Goal: Navigation & Orientation: Find specific page/section

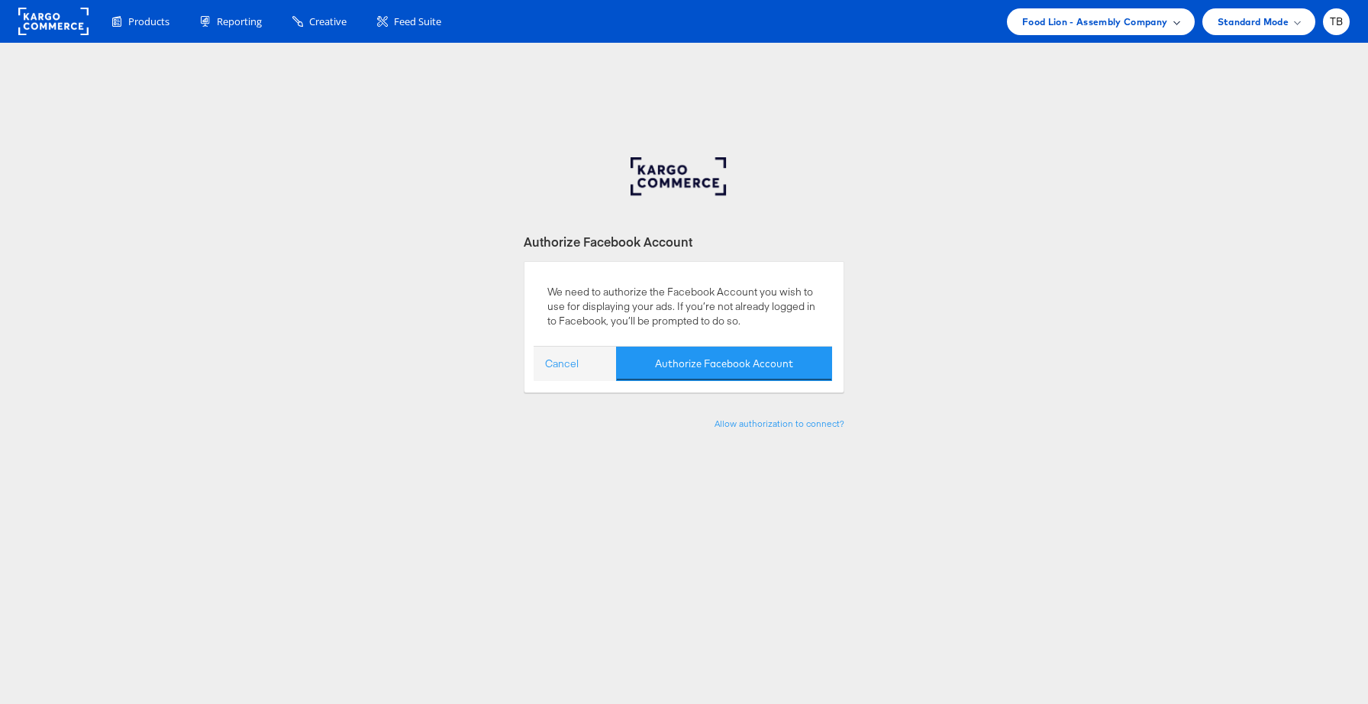
click at [1138, 23] on span "Food Lion - Assembly Company" at bounding box center [1096, 22] width 146 height 16
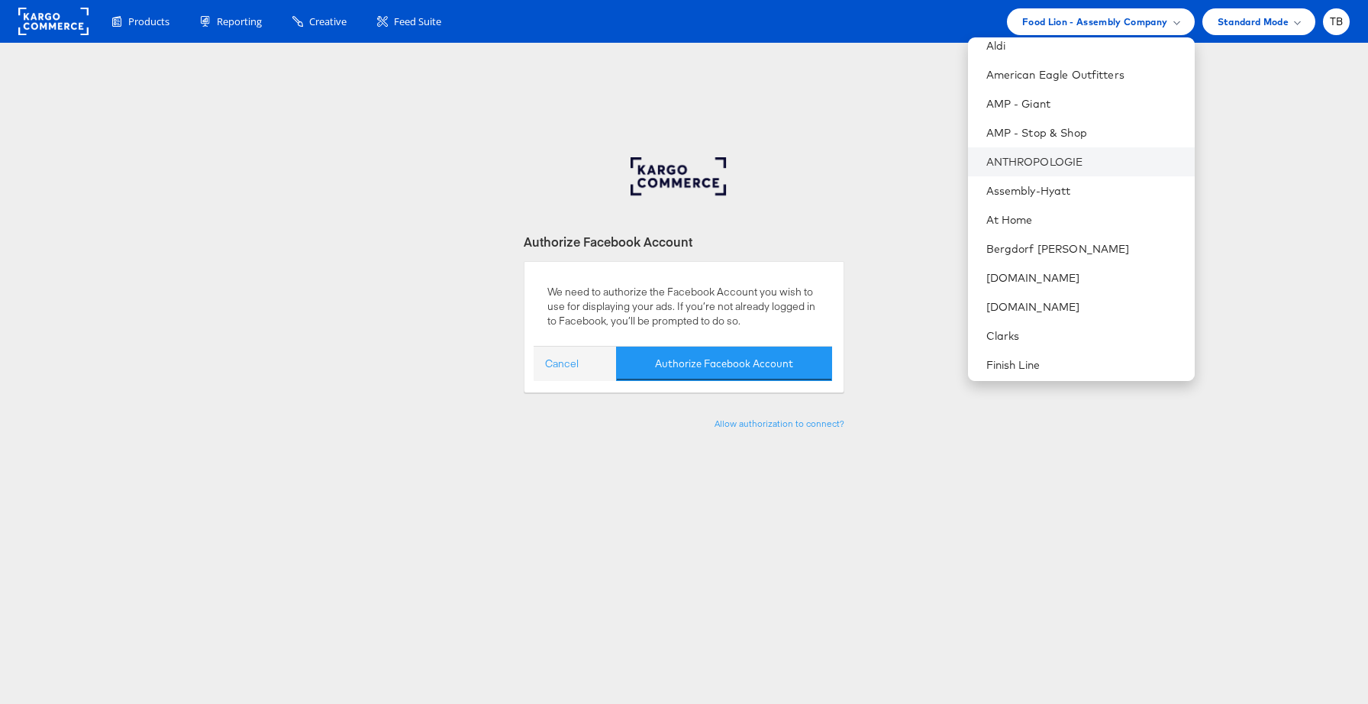
scroll to position [74, 0]
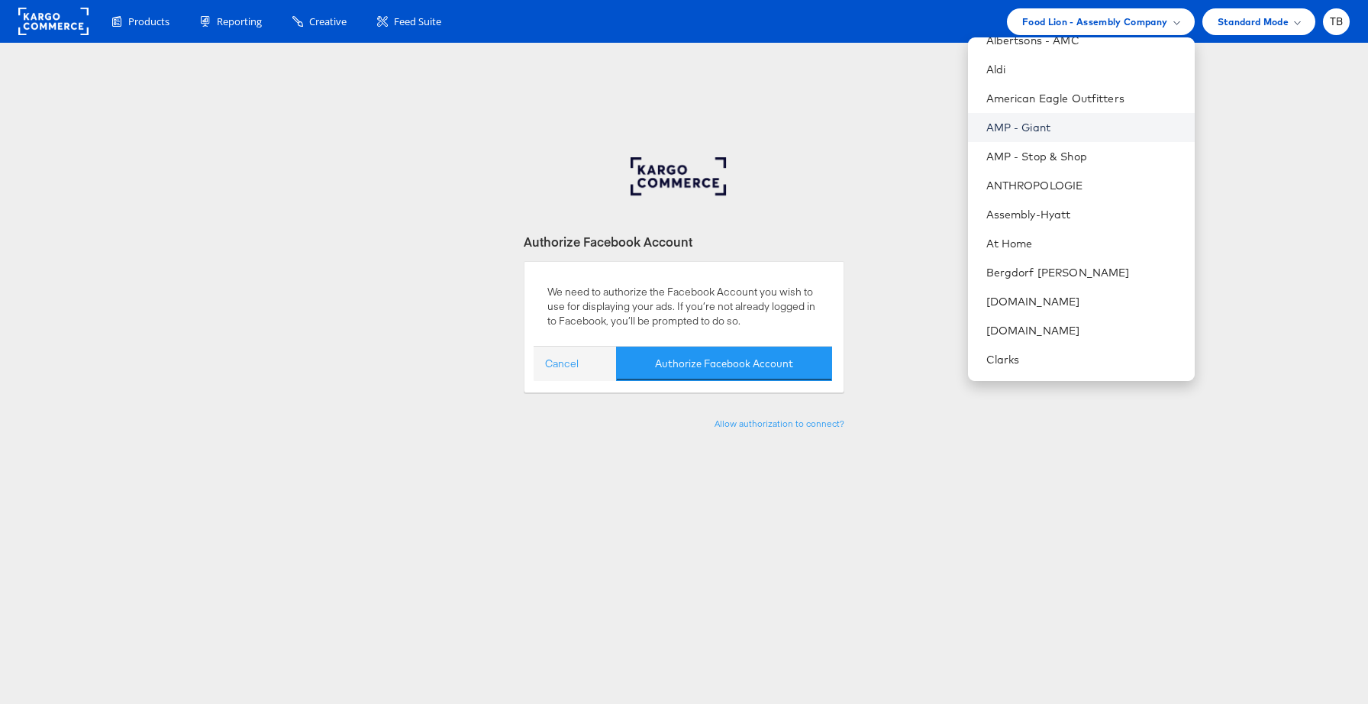
click at [1055, 131] on link "AMP - Giant" at bounding box center [1085, 127] width 196 height 15
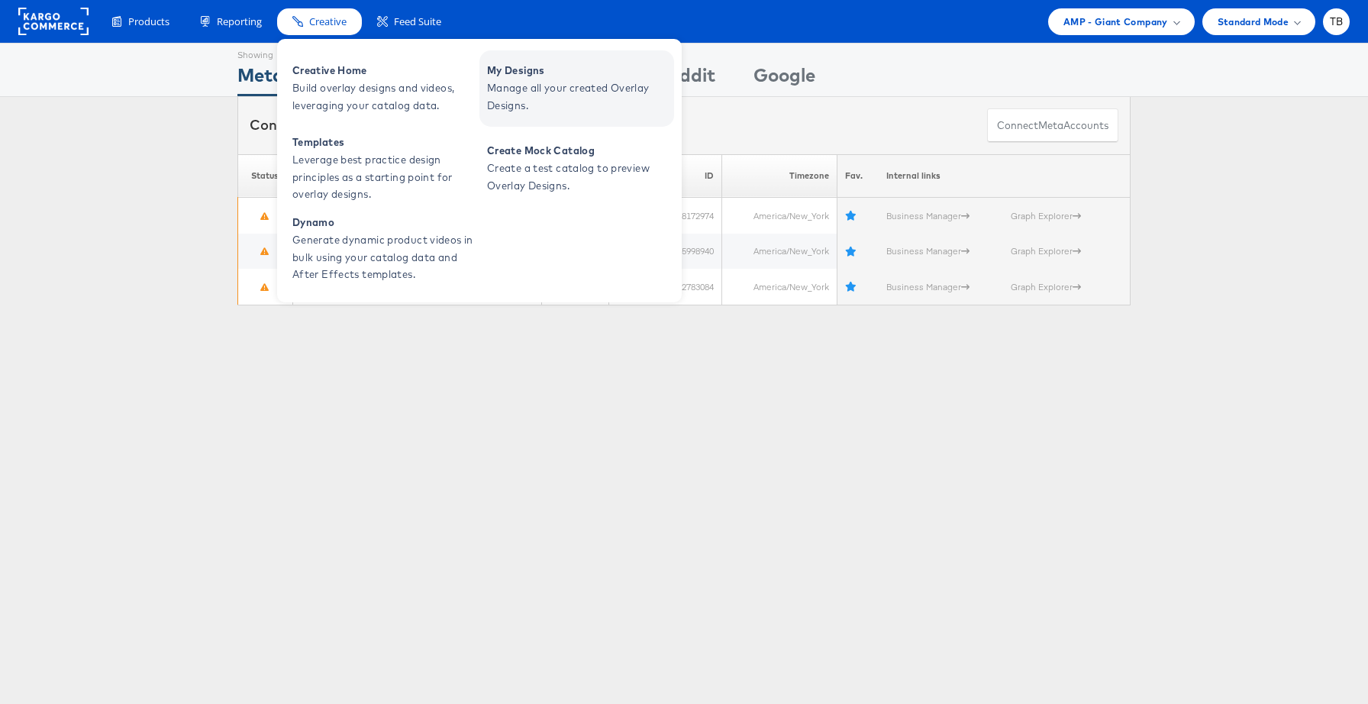
click at [571, 97] on span "Manage all your created Overlay Designs." at bounding box center [578, 96] width 183 height 35
